Goal: Task Accomplishment & Management: Complete application form

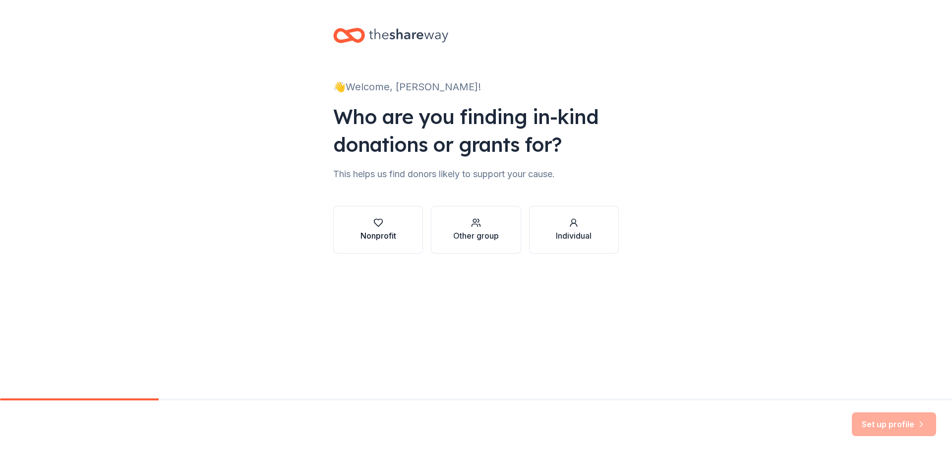
click at [385, 237] on div "Nonprofit" at bounding box center [379, 236] width 36 height 12
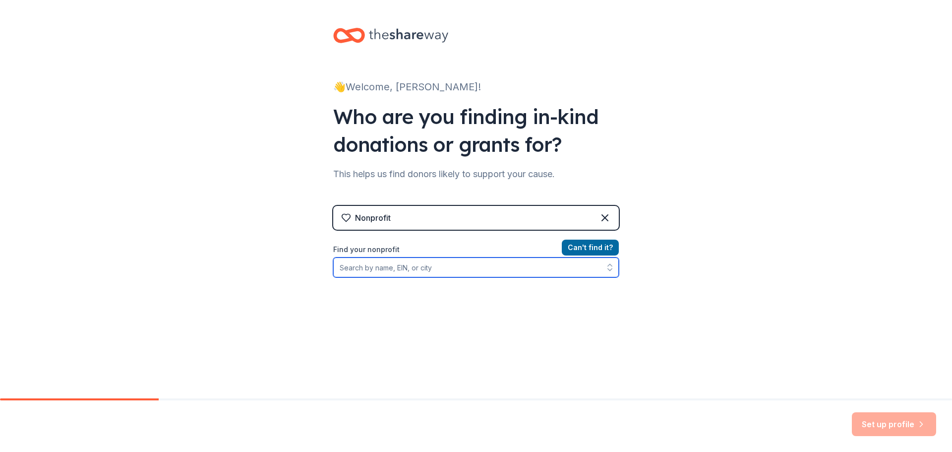
click at [403, 266] on input "Find your nonprofit" at bounding box center [476, 267] width 286 height 20
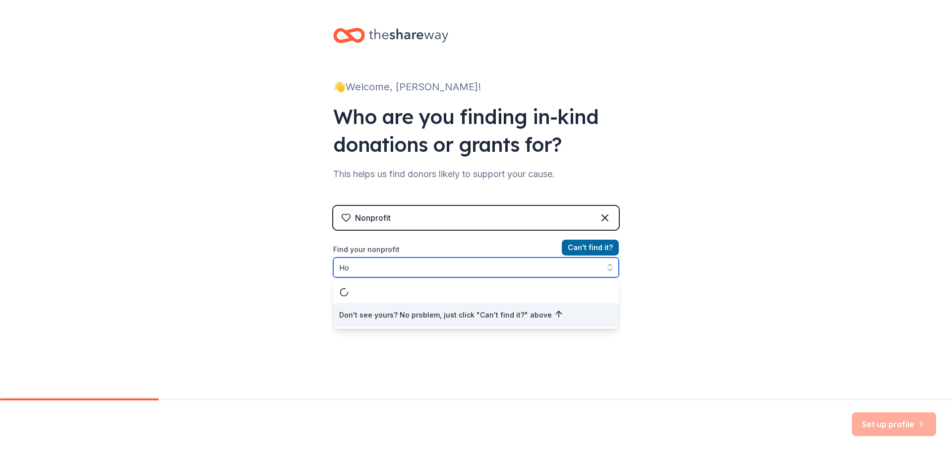
type input "H"
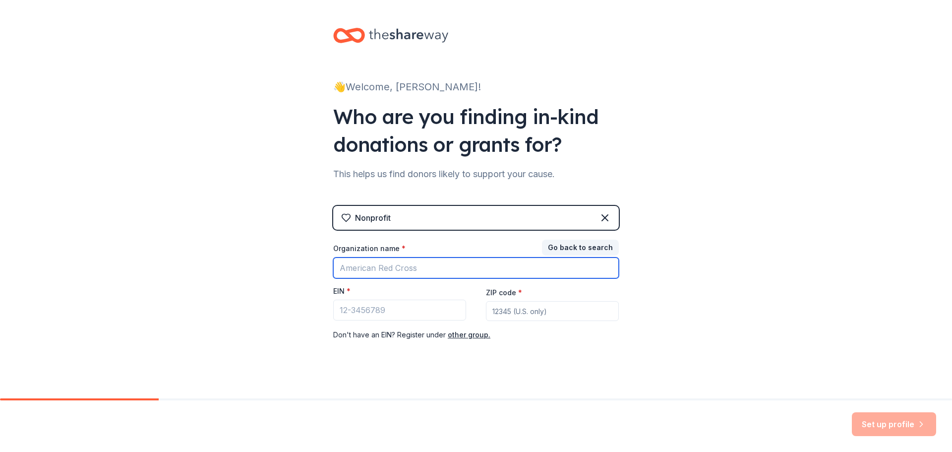
click at [385, 274] on input "Organization name *" at bounding box center [476, 267] width 286 height 21
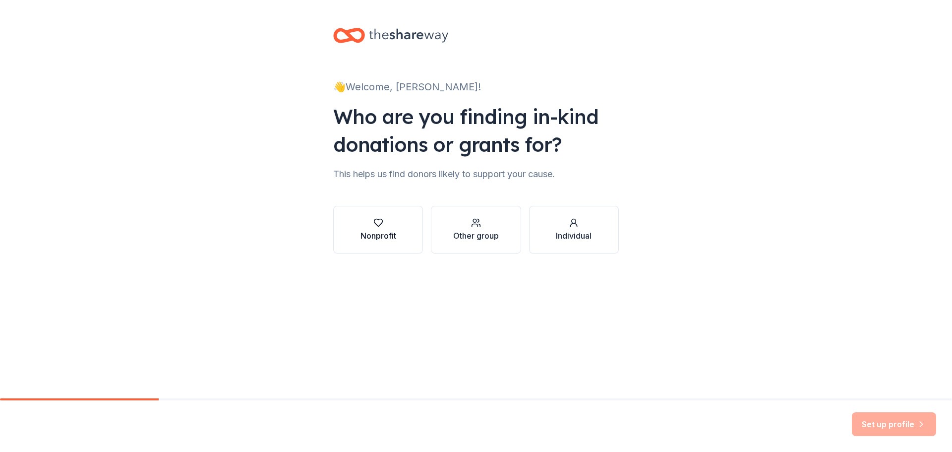
click at [376, 235] on div "Nonprofit" at bounding box center [379, 236] width 36 height 12
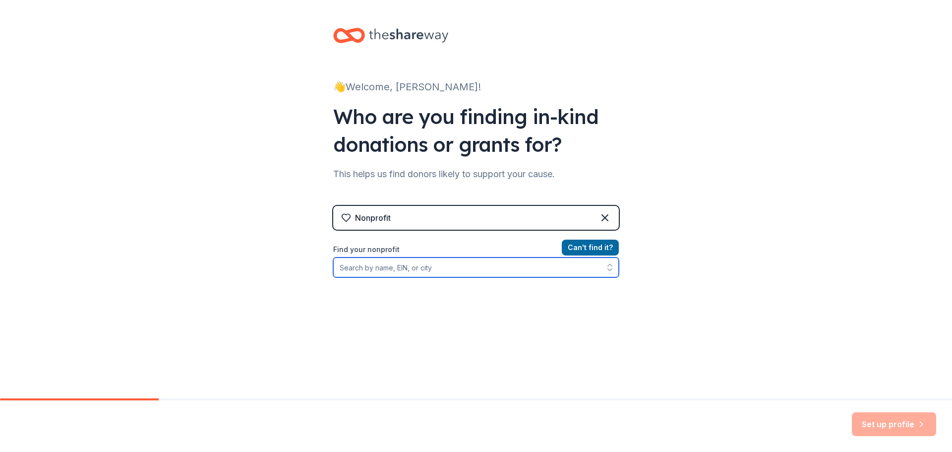
click at [396, 273] on input "Find your nonprofit" at bounding box center [476, 267] width 286 height 20
type input "[US_EMPLOYER_IDENTIFICATION_NUMBER]"
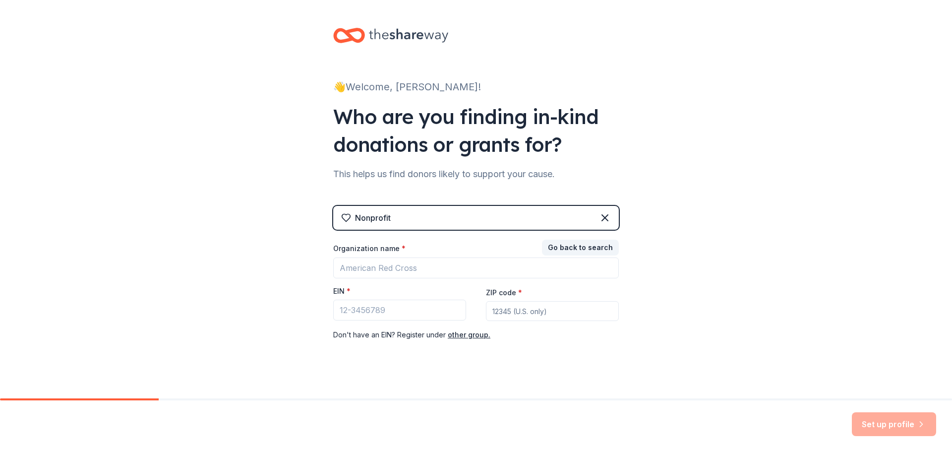
drag, startPoint x: 505, startPoint y: 240, endPoint x: 404, endPoint y: 281, distance: 109.5
click at [404, 281] on div "Organization name * EIN * ZIP code * Don ' t have an EIN? Register under other …" at bounding box center [476, 292] width 286 height 97
drag, startPoint x: 401, startPoint y: 268, endPoint x: 686, endPoint y: 152, distance: 307.9
click at [686, 152] on div "👋 Welcome, [PERSON_NAME]! Who are you finding in-kind donations or grants for? …" at bounding box center [476, 204] width 952 height 408
click at [386, 268] on input "Organization name *" at bounding box center [476, 267] width 286 height 21
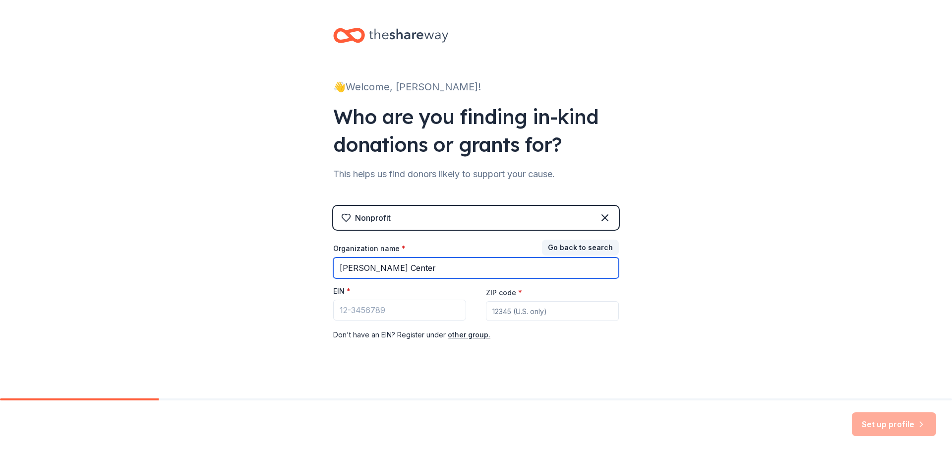
type input "[PERSON_NAME] Center"
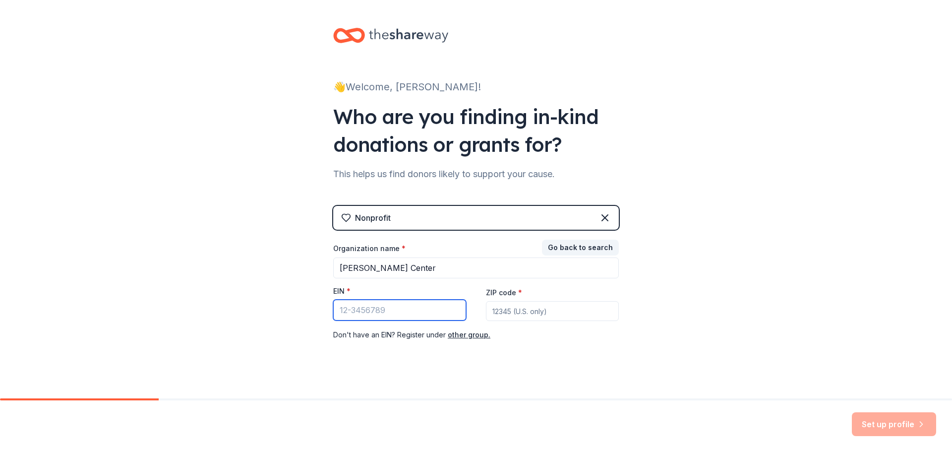
click at [361, 309] on input "EIN *" at bounding box center [399, 310] width 133 height 21
type input "[US_EMPLOYER_IDENTIFICATION_NUMBER]"
click at [497, 310] on input "ZIP code *" at bounding box center [552, 311] width 133 height 20
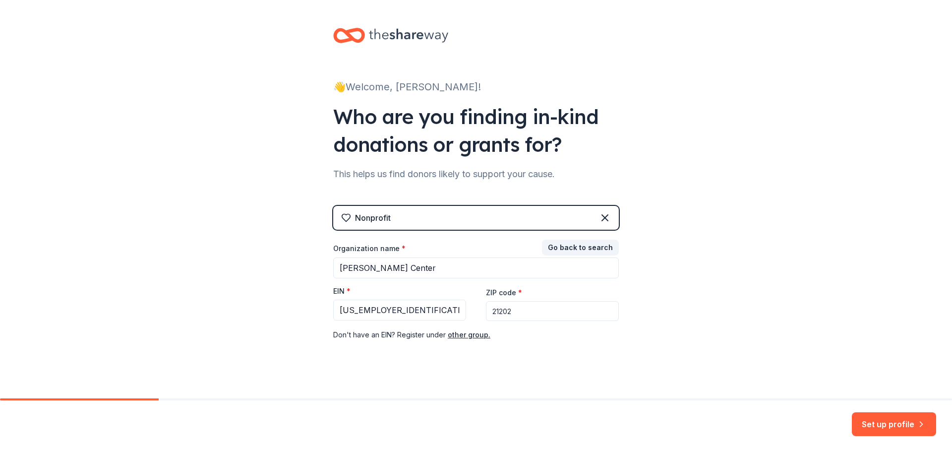
type input "21202"
drag, startPoint x: 383, startPoint y: 268, endPoint x: 282, endPoint y: 263, distance: 101.3
click at [282, 263] on div "👋 Welcome, [PERSON_NAME]! Who are you finding in-kind donations or grants for? …" at bounding box center [476, 204] width 952 height 408
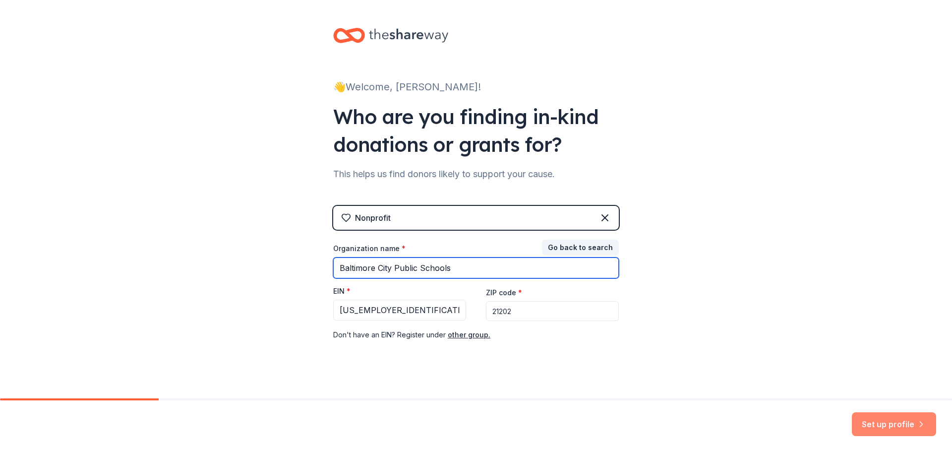
type input "Baltimore City Public Schools"
click at [892, 420] on button "Set up profile" at bounding box center [894, 424] width 84 height 24
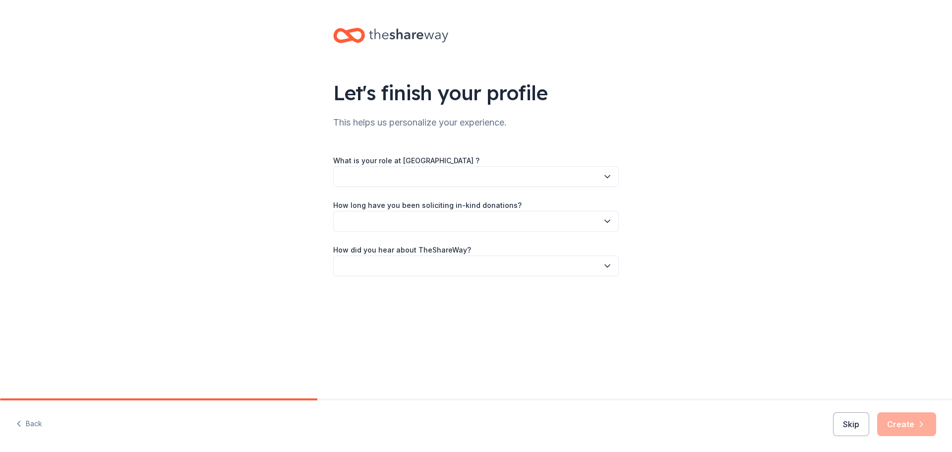
click at [502, 178] on button "button" at bounding box center [476, 176] width 286 height 21
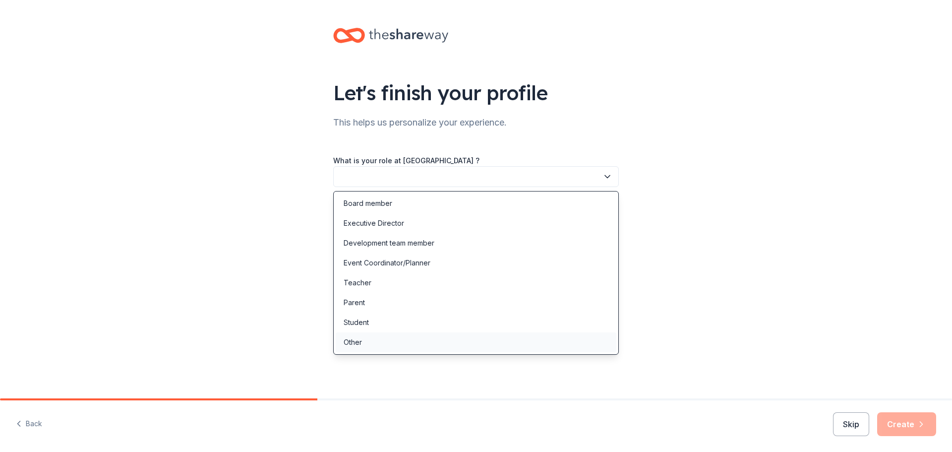
click at [411, 342] on div "Other" at bounding box center [476, 342] width 281 height 20
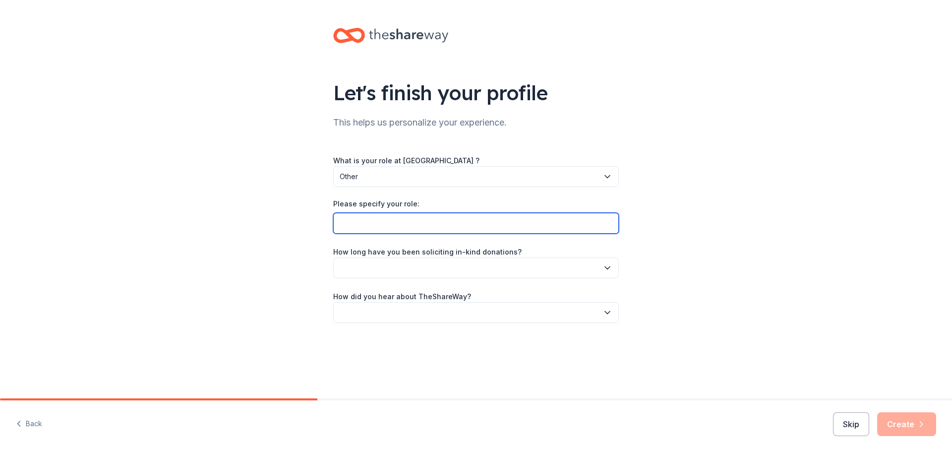
click at [411, 219] on input "Please specify your role:" at bounding box center [476, 223] width 286 height 21
type input "T"
type input "[PERSON_NAME] Center Family Services Coordinator"
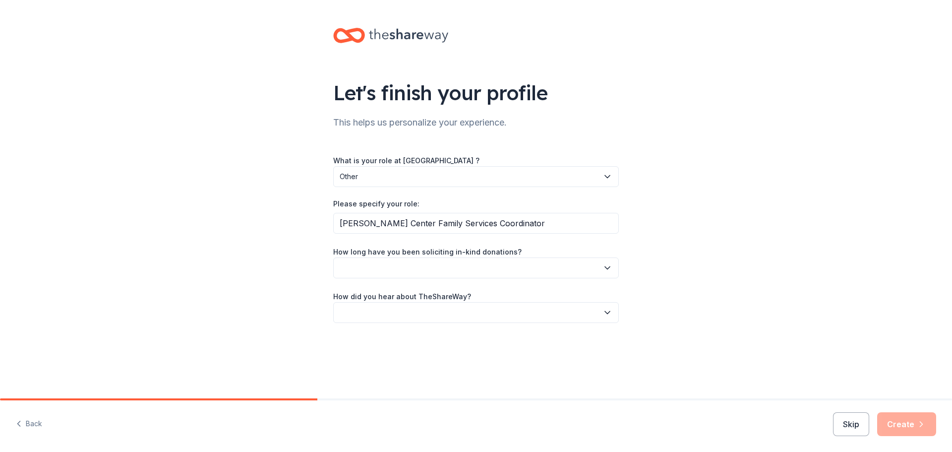
click at [443, 268] on button "button" at bounding box center [476, 267] width 286 height 21
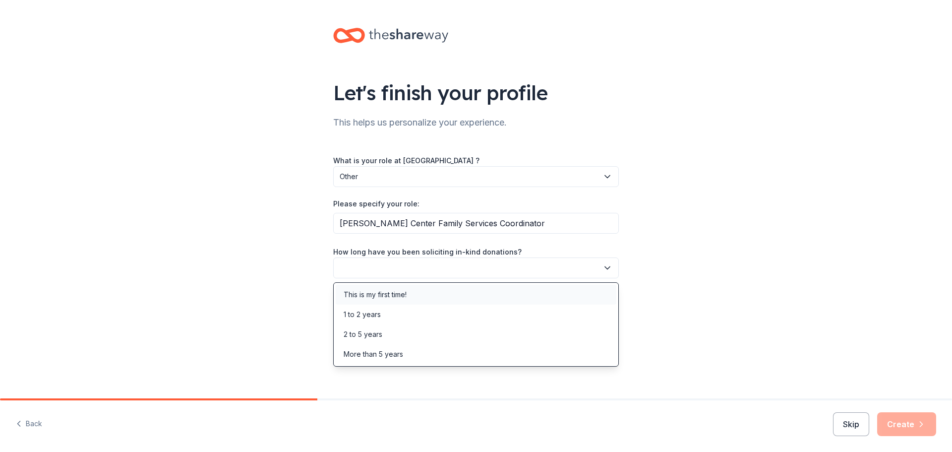
click at [407, 294] on div "This is my first time!" at bounding box center [375, 295] width 63 height 12
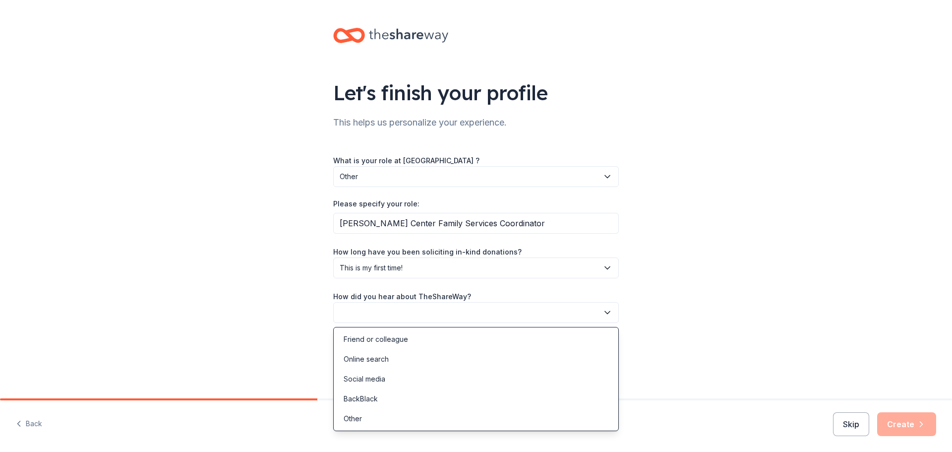
click at [493, 315] on button "button" at bounding box center [476, 312] width 286 height 21
click at [427, 347] on div "Friend or colleague" at bounding box center [476, 339] width 281 height 20
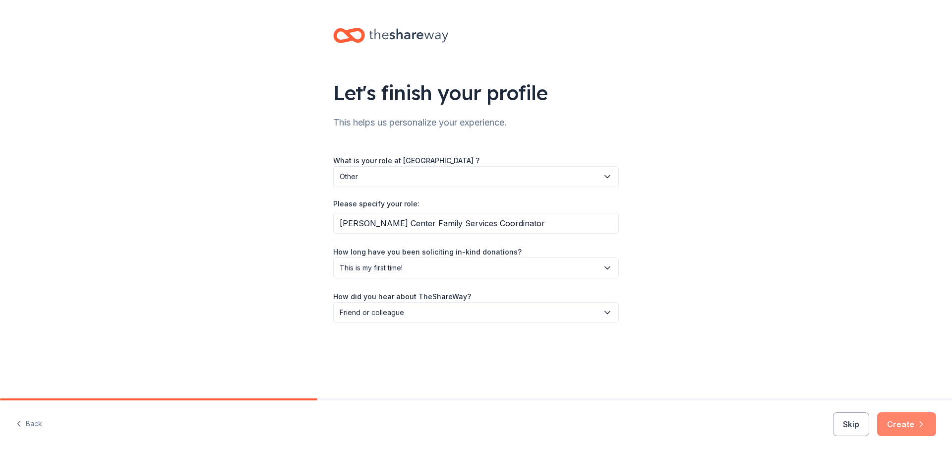
click at [909, 423] on button "Create" at bounding box center [906, 424] width 59 height 24
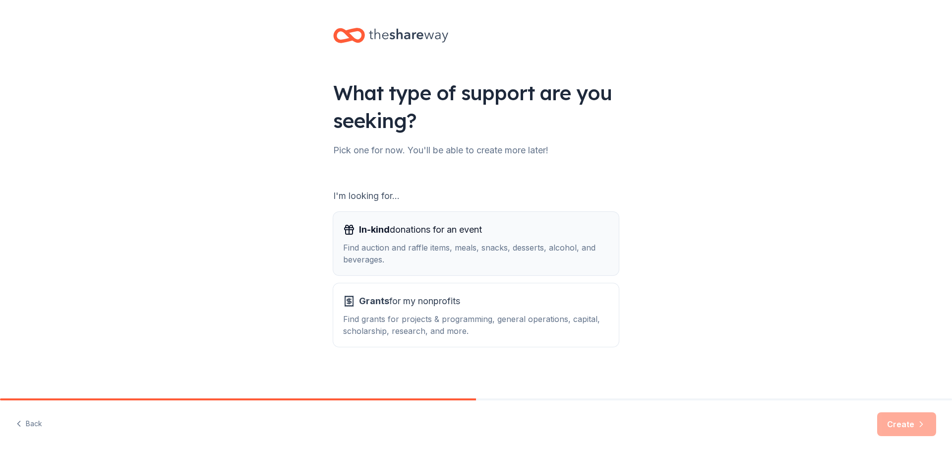
click at [415, 249] on div "Find auction and raffle items, meals, snacks, desserts, alcohol, and beverages." at bounding box center [476, 254] width 266 height 24
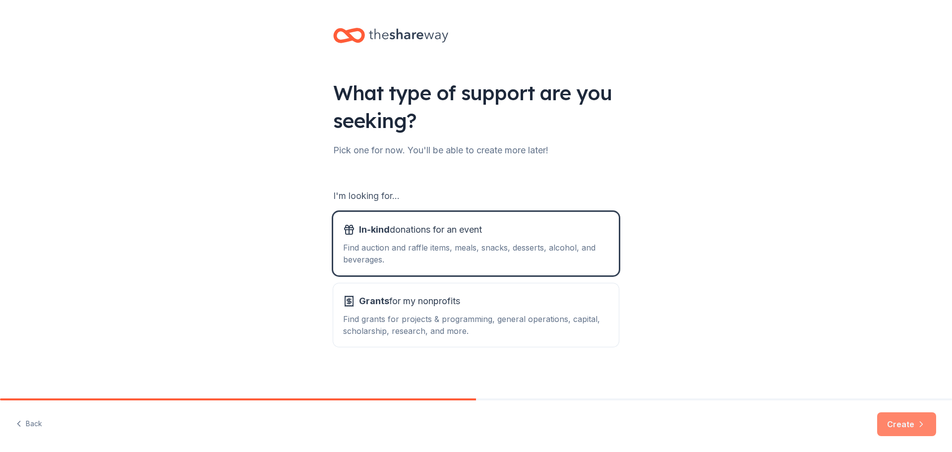
click at [899, 430] on button "Create" at bounding box center [906, 424] width 59 height 24
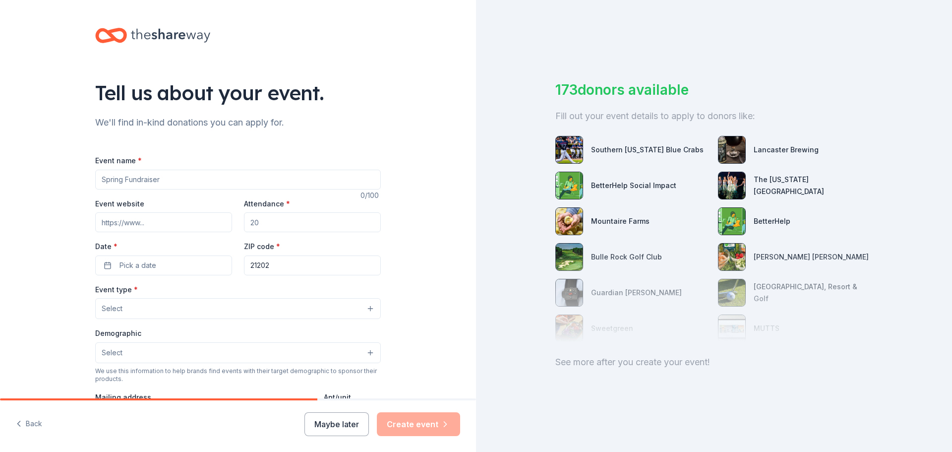
click at [162, 186] on input "Event name *" at bounding box center [238, 180] width 286 height 20
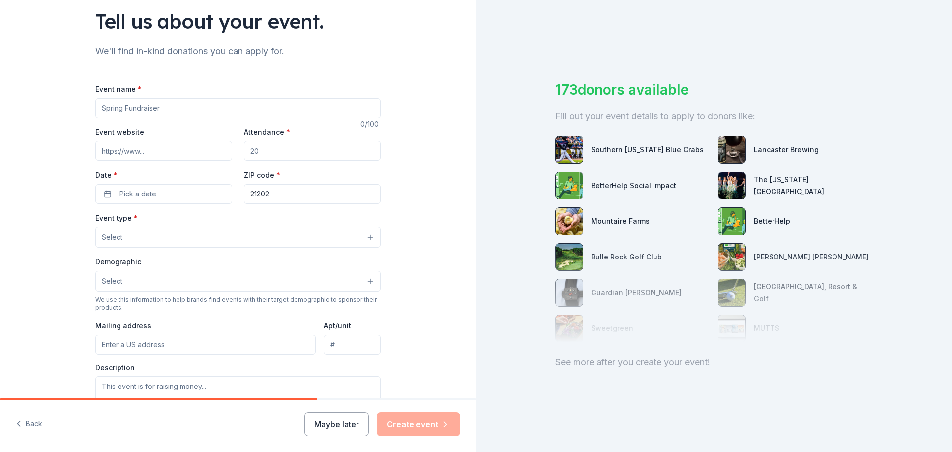
scroll to position [71, 0]
